Goal: Task Accomplishment & Management: Use online tool/utility

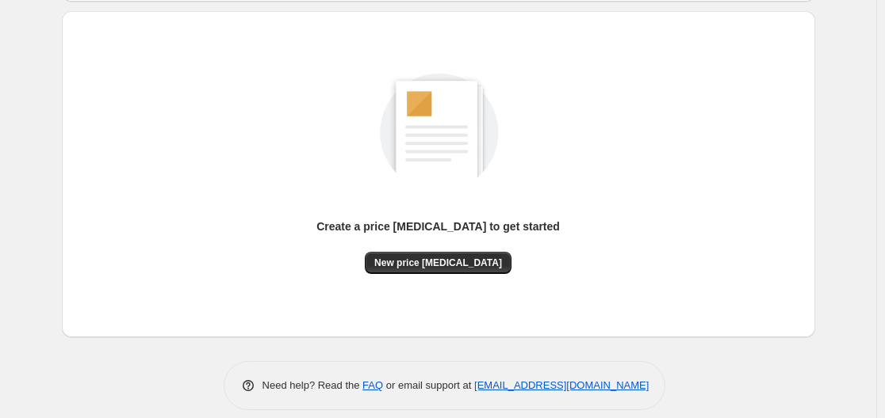
scroll to position [175, 0]
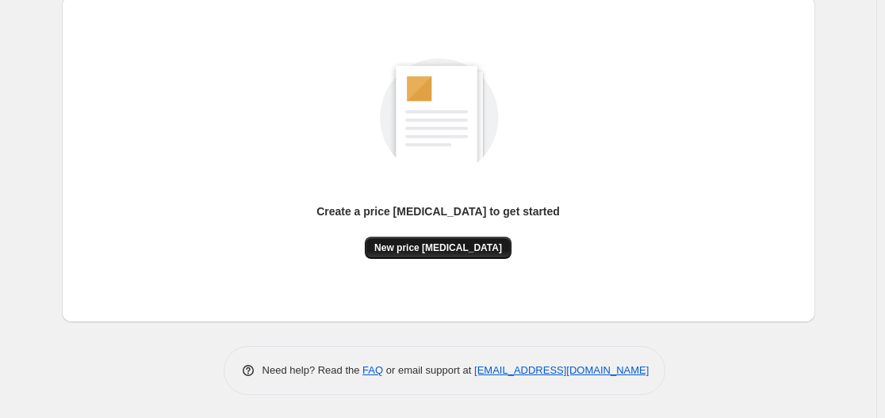
click at [431, 249] on span "New price [MEDICAL_DATA]" at bounding box center [438, 248] width 128 height 13
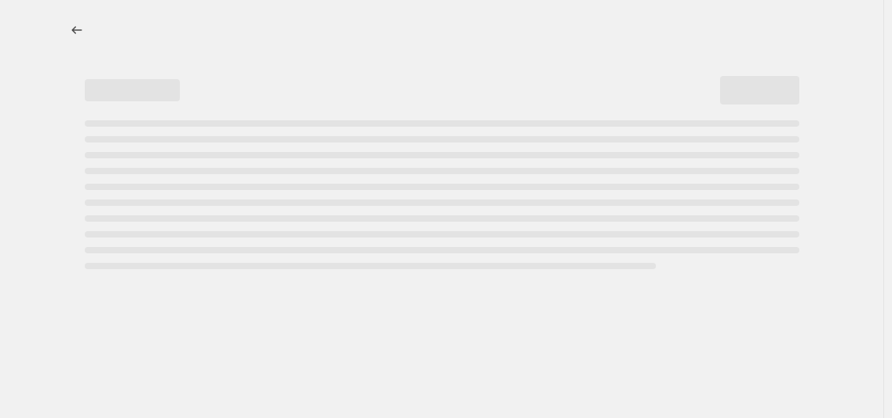
select select "percentage"
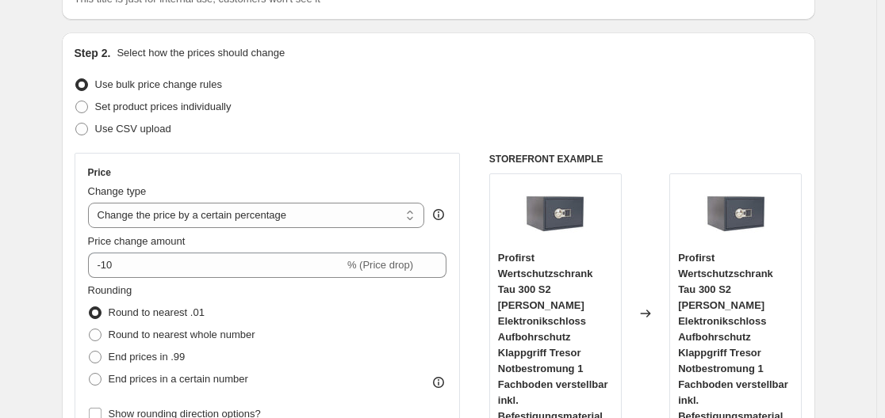
scroll to position [159, 0]
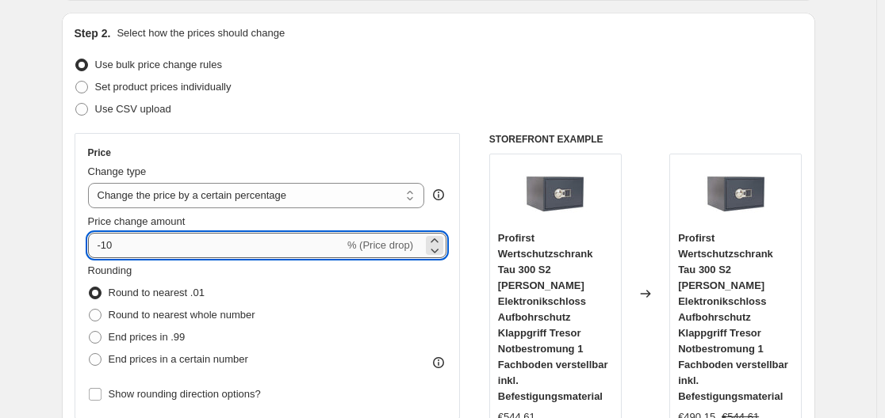
click at [254, 241] on input "-10" at bounding box center [216, 245] width 256 height 25
type input "-1"
type input "-35"
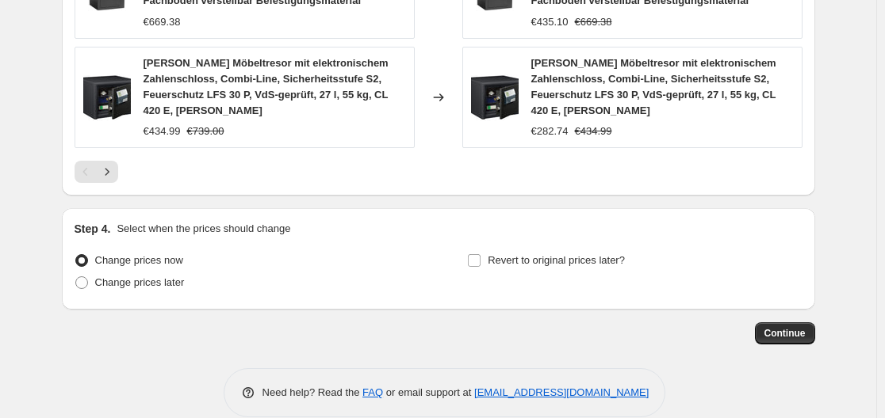
scroll to position [1335, 0]
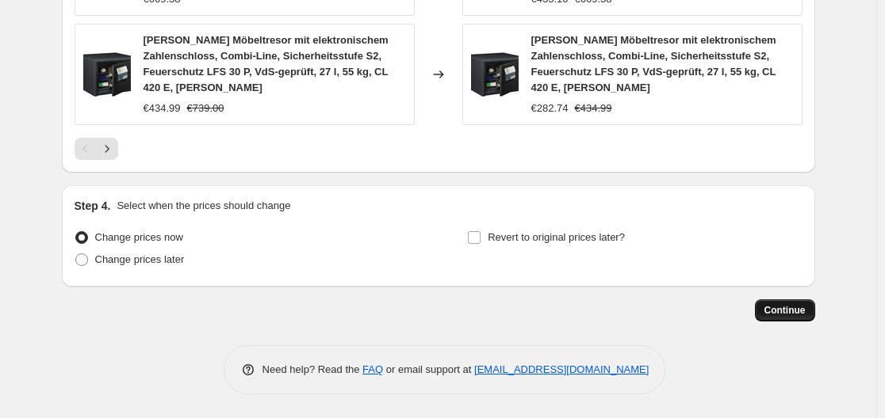
click at [781, 300] on button "Continue" at bounding box center [785, 311] width 60 height 22
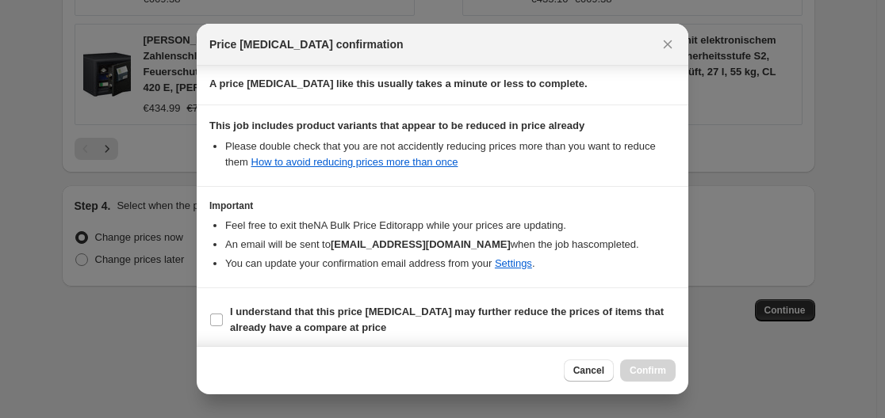
scroll to position [249, 0]
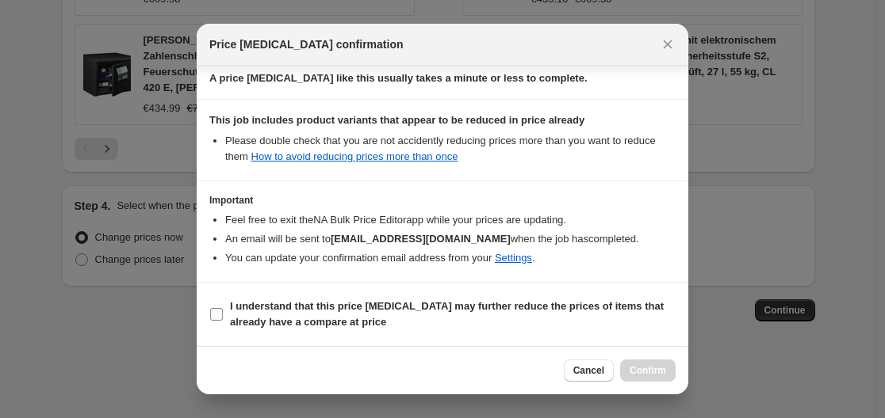
click at [212, 311] on input "I understand that this price change job may further reduce the prices of items …" at bounding box center [216, 314] width 13 height 13
checkbox input "true"
click at [655, 373] on span "Confirm" at bounding box center [647, 371] width 36 height 13
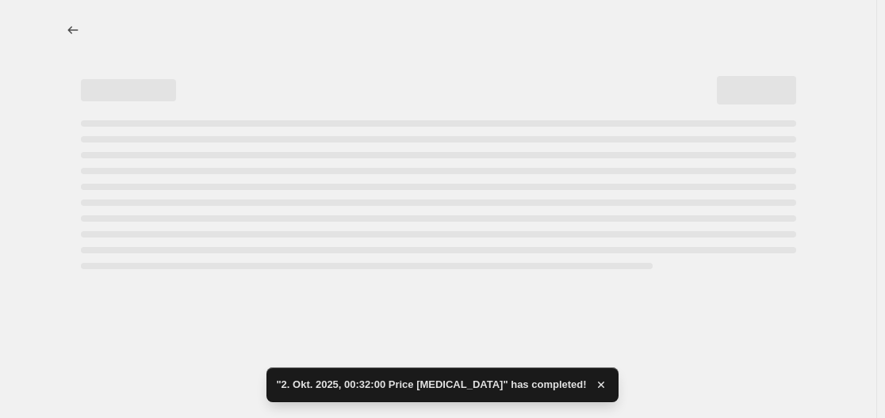
select select "percentage"
